Goal: Find specific page/section: Find specific page/section

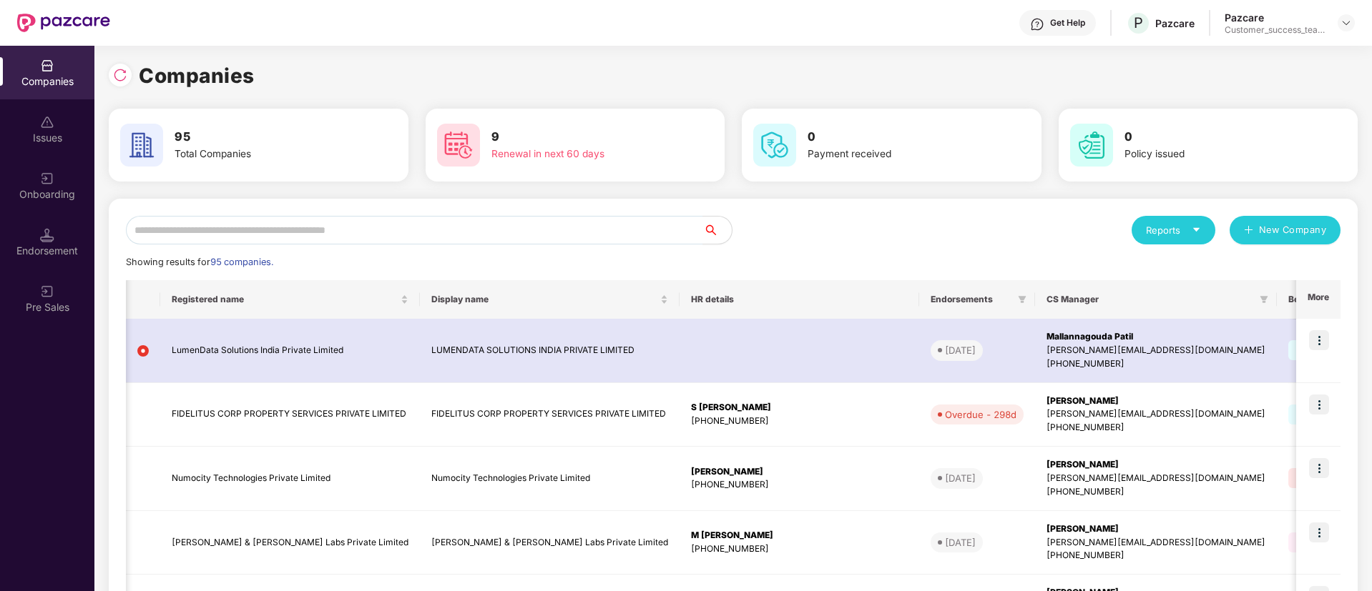
click at [320, 225] on input "text" at bounding box center [414, 230] width 577 height 29
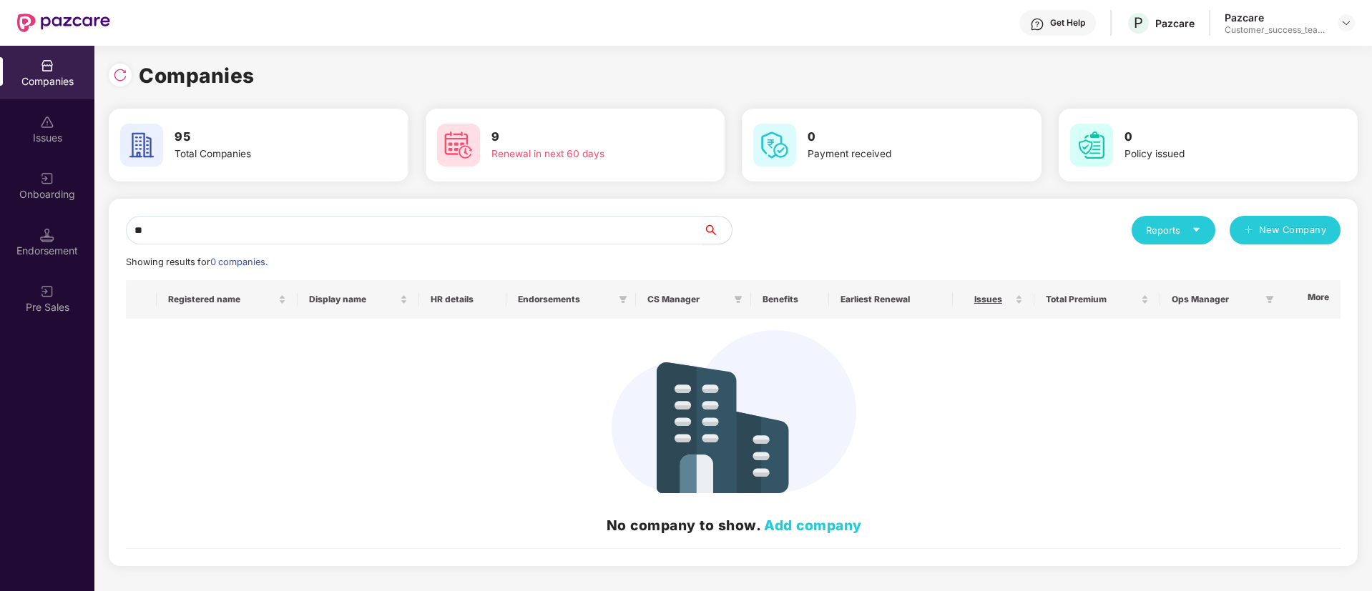
type input "*"
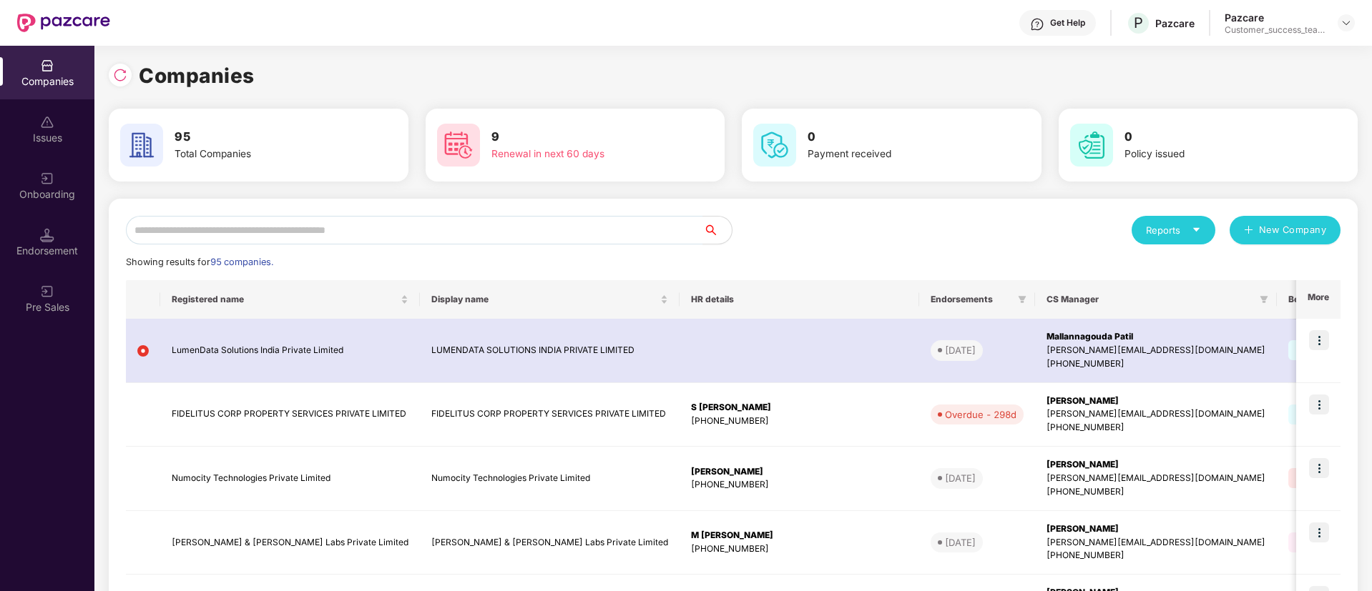
click at [320, 225] on input "text" at bounding box center [414, 230] width 577 height 29
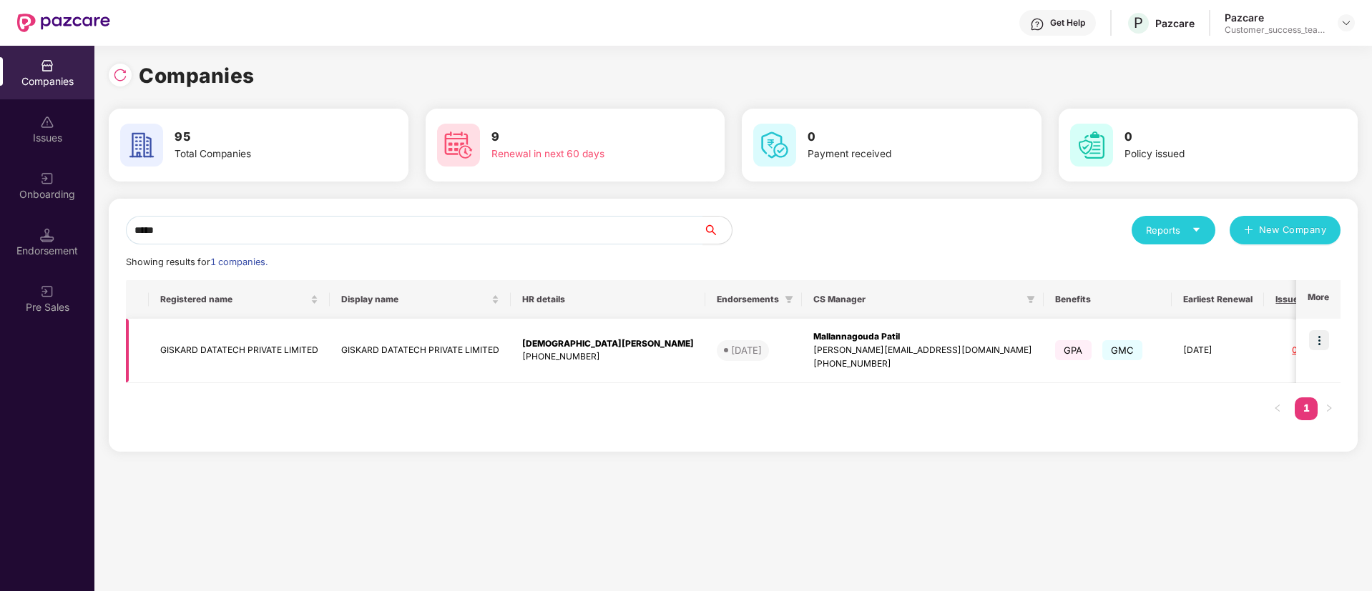
type input "*****"
click at [1324, 335] on img at bounding box center [1319, 340] width 20 height 20
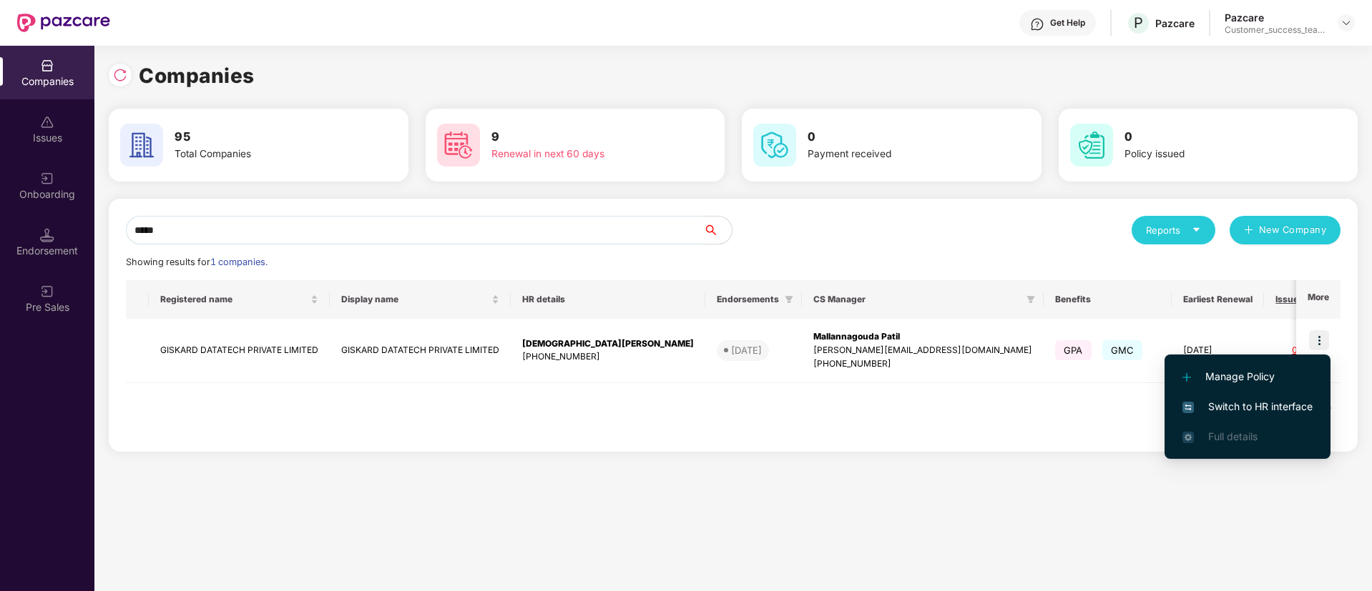
click at [1267, 404] on span "Switch to HR interface" at bounding box center [1247, 407] width 130 height 16
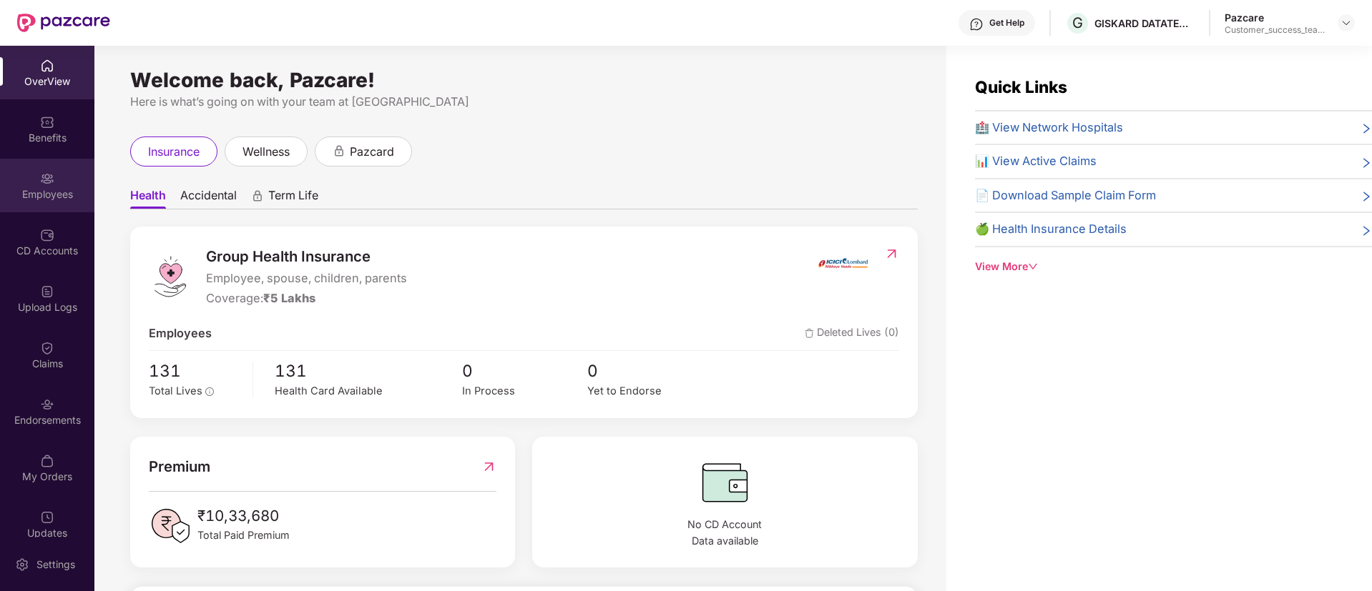
click at [57, 179] on div "Employees" at bounding box center [47, 186] width 94 height 54
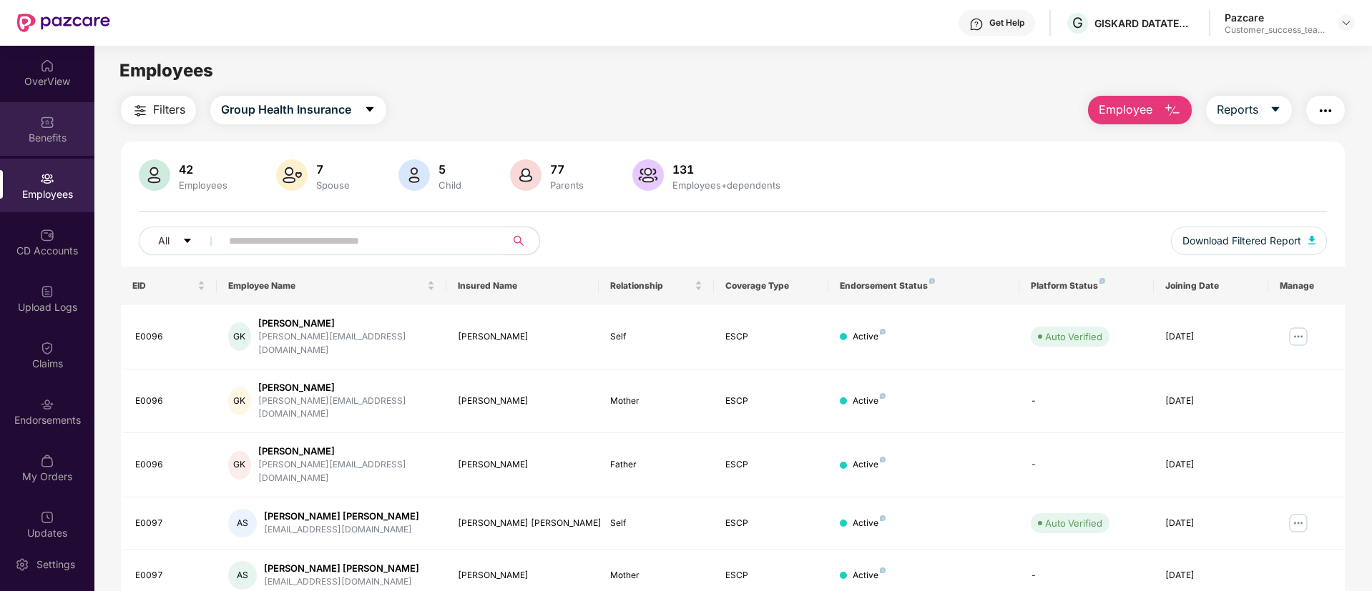
click at [43, 129] on div "Benefits" at bounding box center [47, 129] width 94 height 54
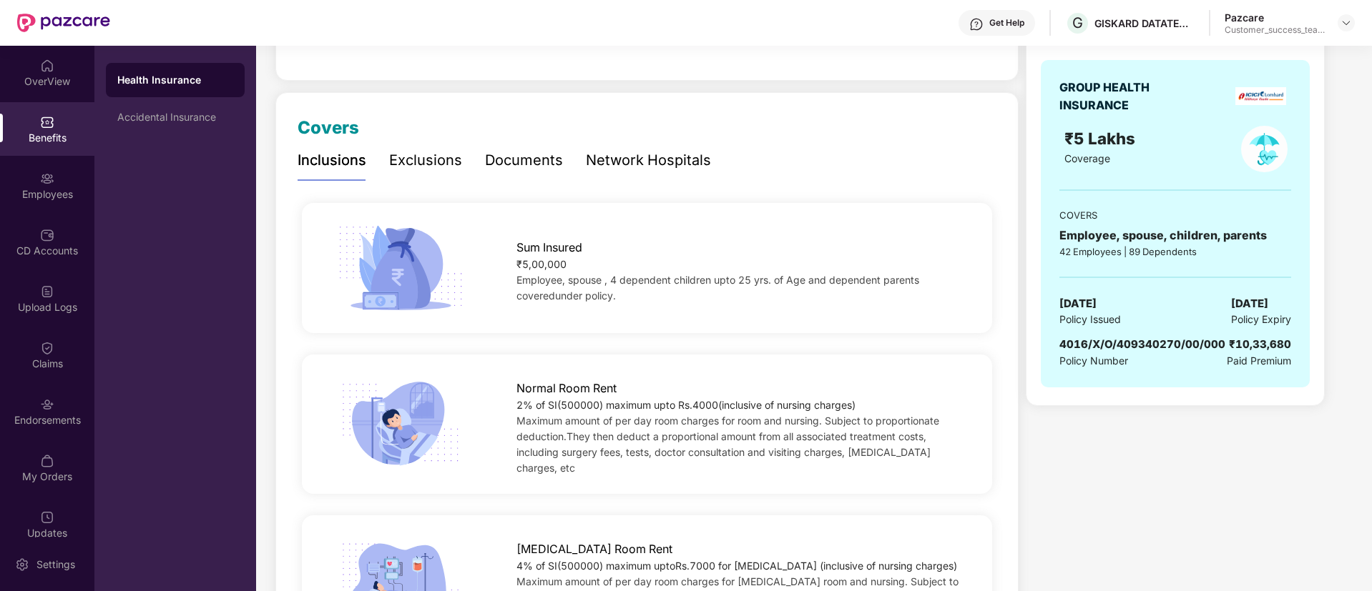
scroll to position [137, 0]
click at [523, 156] on div "Documents" at bounding box center [524, 163] width 78 height 22
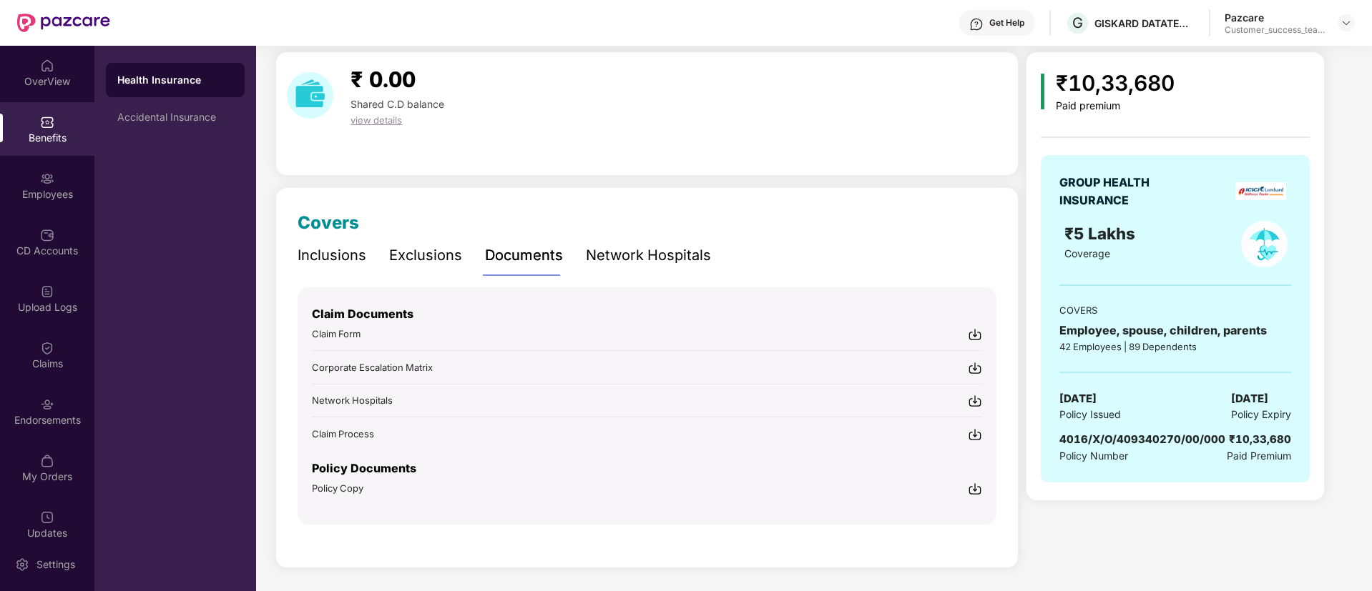
click at [975, 493] on img at bounding box center [975, 489] width 14 height 14
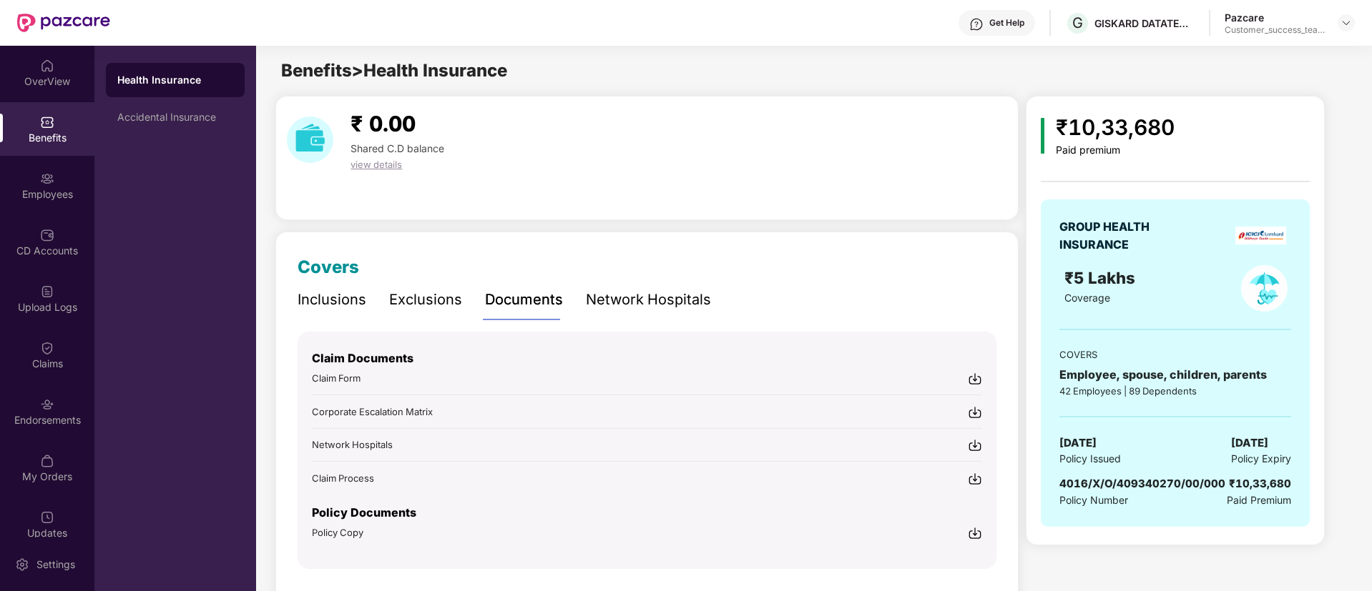
click at [324, 297] on div "Inclusions" at bounding box center [332, 300] width 69 height 22
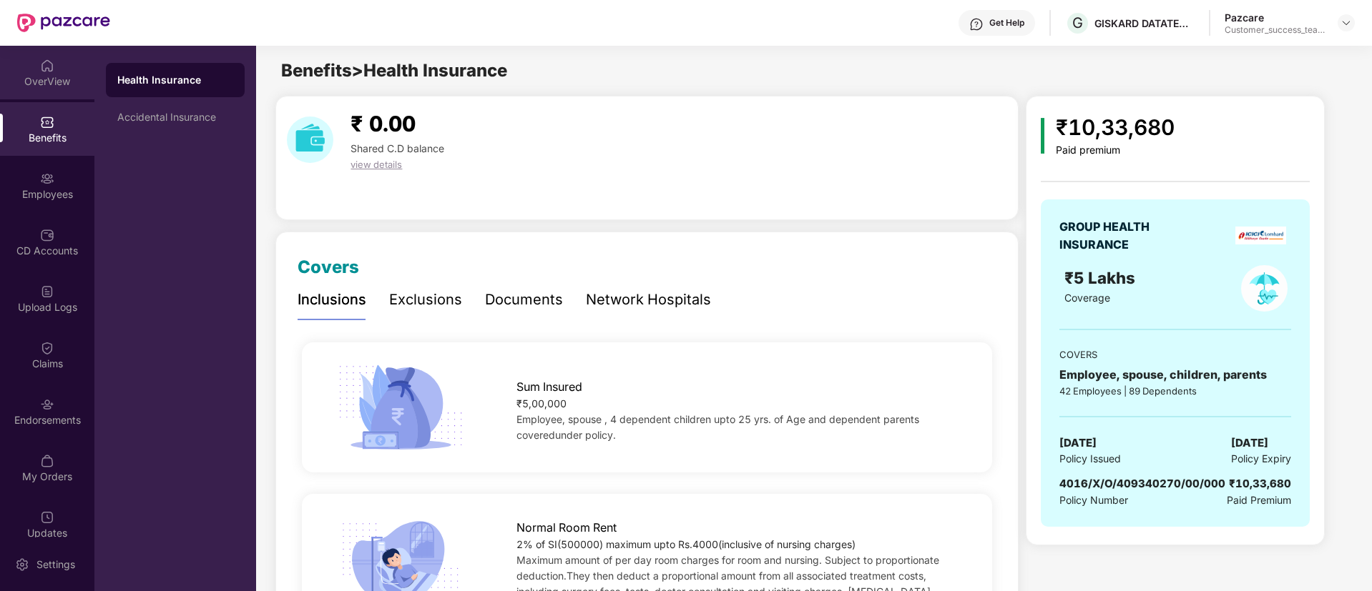
click at [59, 75] on div "OverView" at bounding box center [47, 81] width 94 height 14
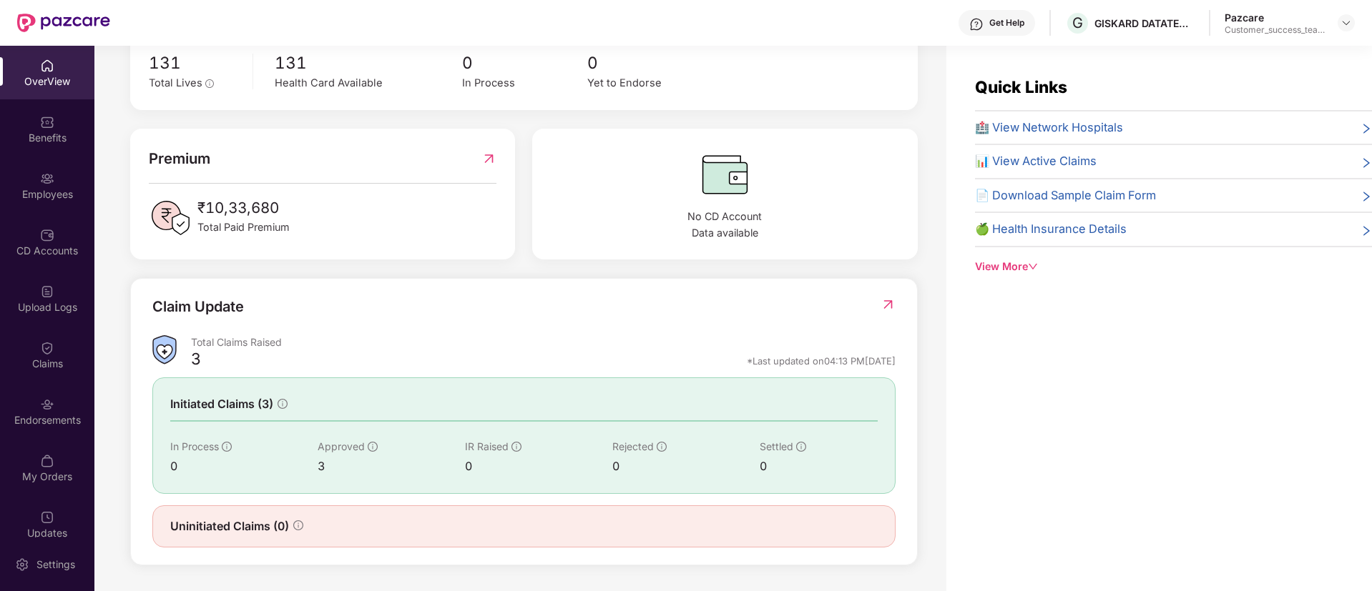
scroll to position [46, 0]
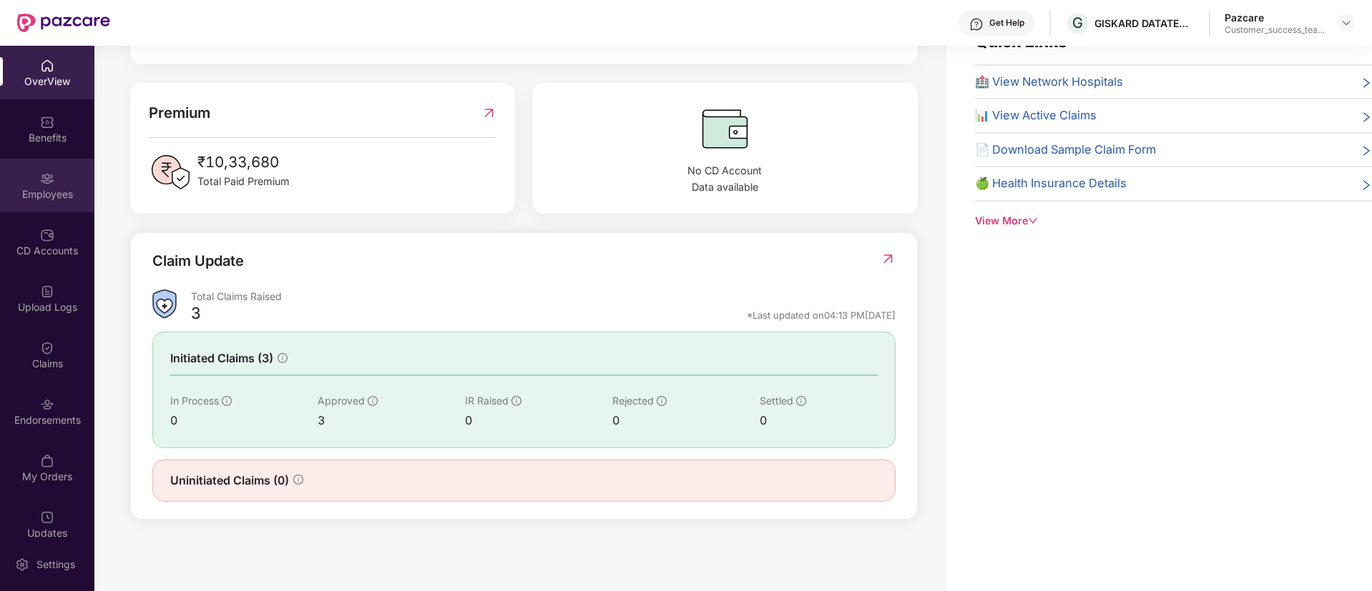
click at [37, 202] on div "Employees" at bounding box center [47, 186] width 94 height 54
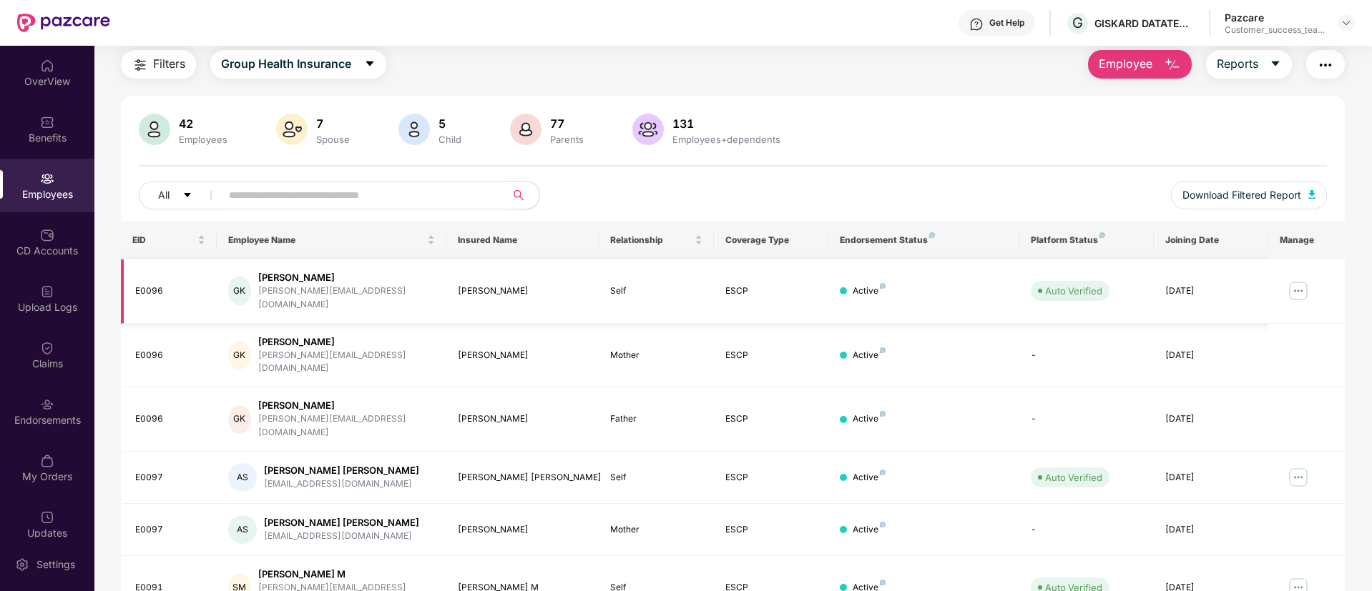
click at [1303, 285] on img at bounding box center [1298, 291] width 23 height 23
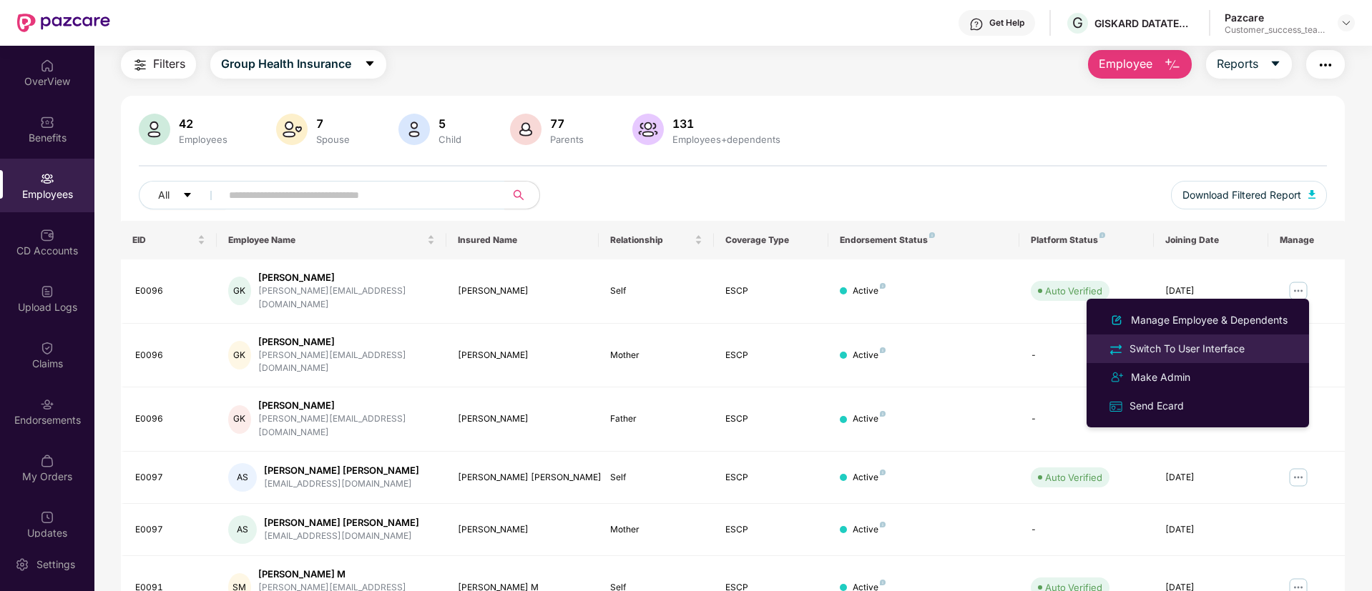
click at [1198, 341] on div "Switch To User Interface" at bounding box center [1186, 349] width 121 height 16
